Goal: Information Seeking & Learning: Understand process/instructions

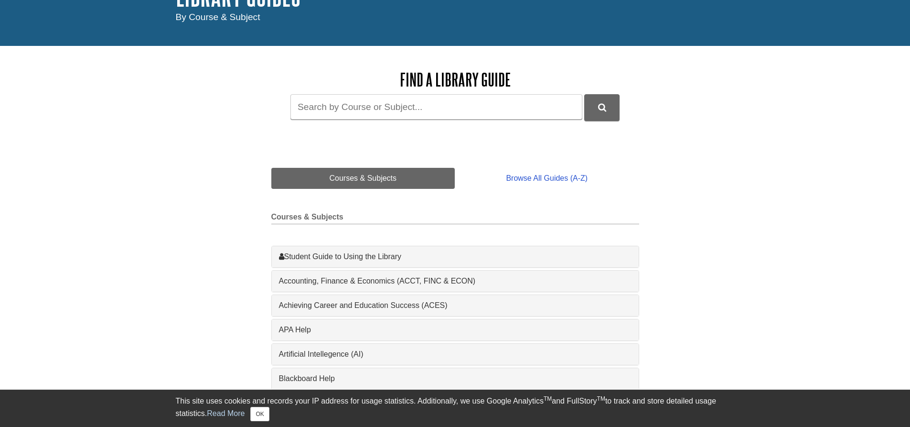
scroll to position [96, 0]
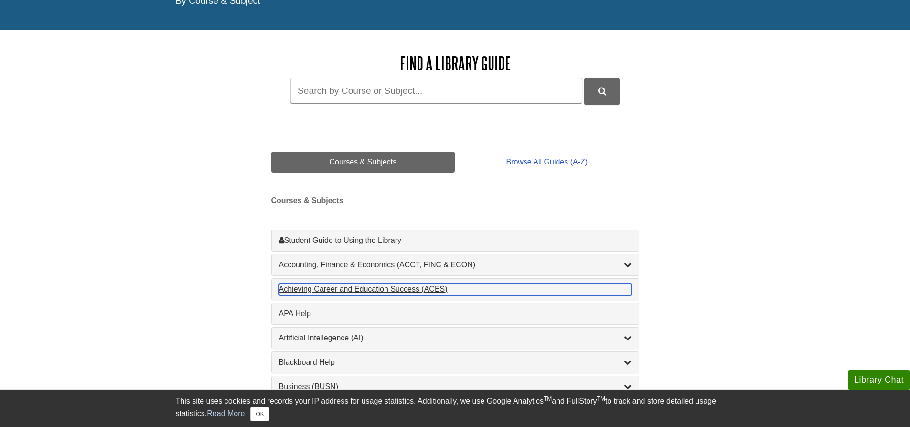
click at [340, 289] on div "Achieving Career and Education Success (ACES) , 1 guides" at bounding box center [455, 288] width 352 height 11
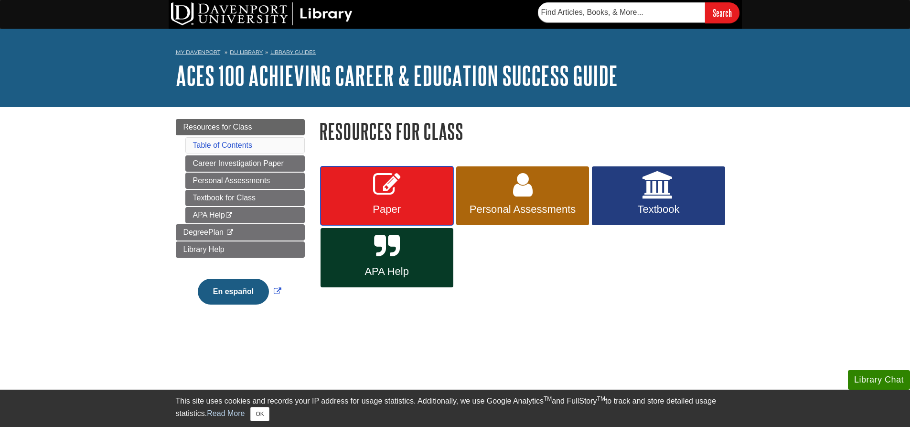
click at [365, 200] on link "Paper" at bounding box center [386, 195] width 133 height 59
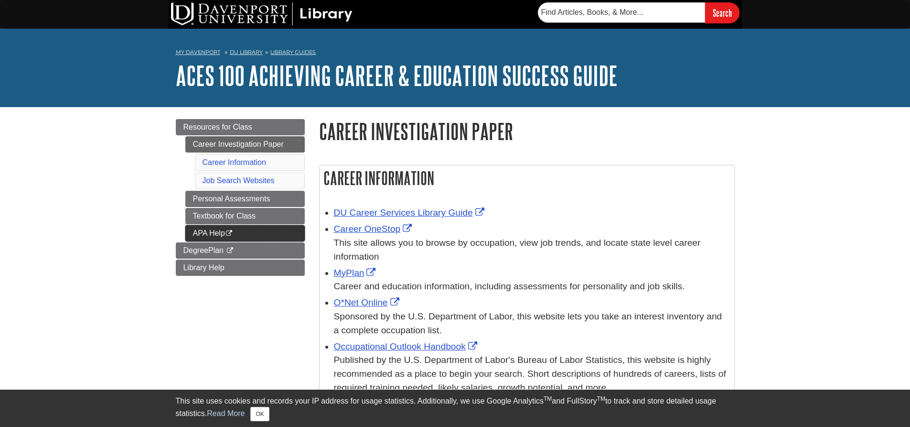
click at [231, 226] on link "APA Help This link opens in a new window" at bounding box center [244, 233] width 119 height 16
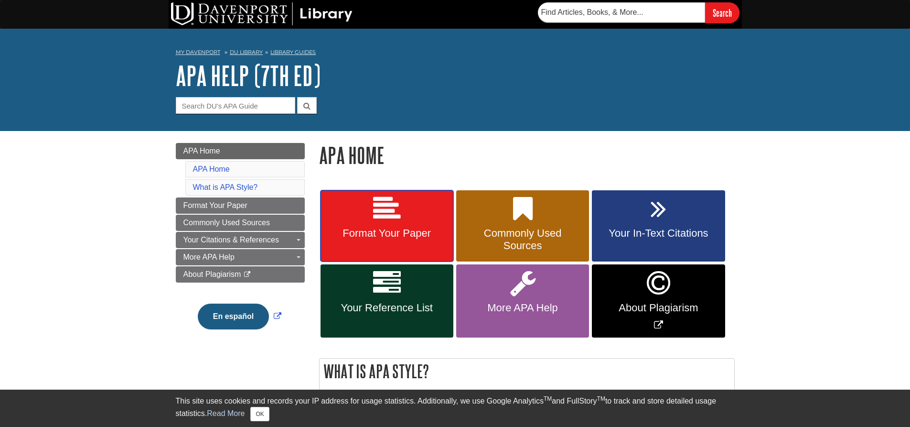
click at [391, 222] on icon at bounding box center [387, 209] width 28 height 28
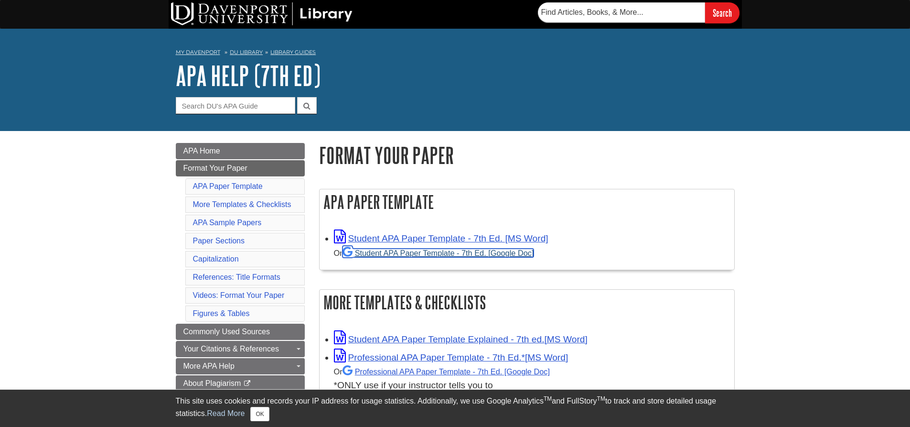
click at [392, 251] on link "Student APA Paper Template - 7th Ed. [Google Doc]" at bounding box center [438, 252] width 192 height 9
